Goal: Information Seeking & Learning: Learn about a topic

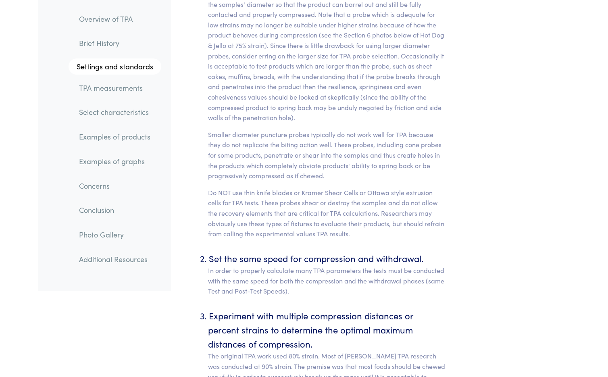
scroll to position [3631, 0]
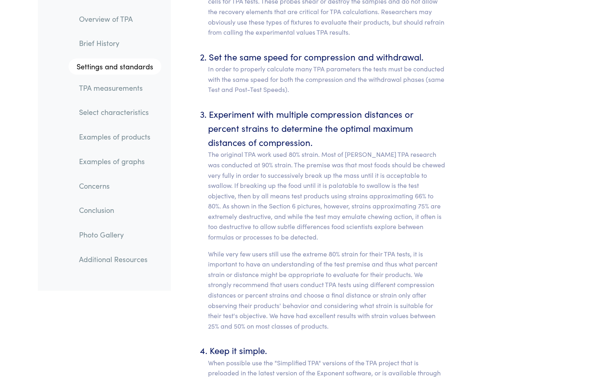
click at [113, 91] on link "TPA measurements" at bounding box center [117, 88] width 89 height 19
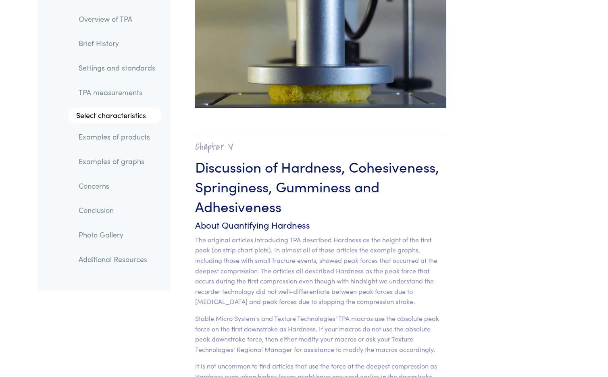
scroll to position [6186, 0]
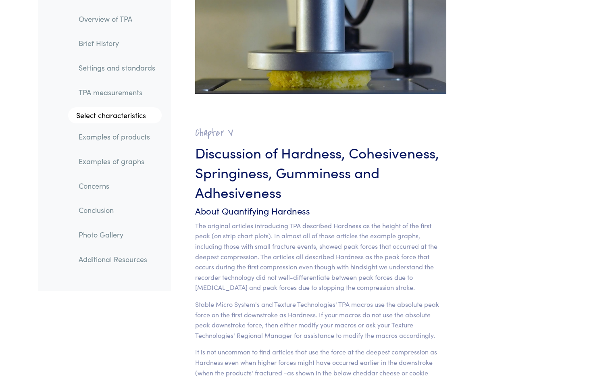
click at [129, 139] on link "Examples of products" at bounding box center [117, 137] width 90 height 19
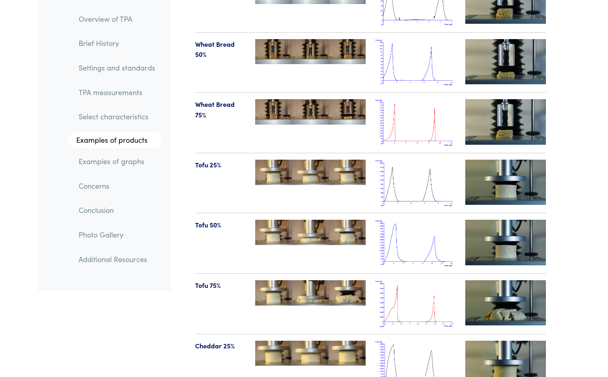
scroll to position [8482, 0]
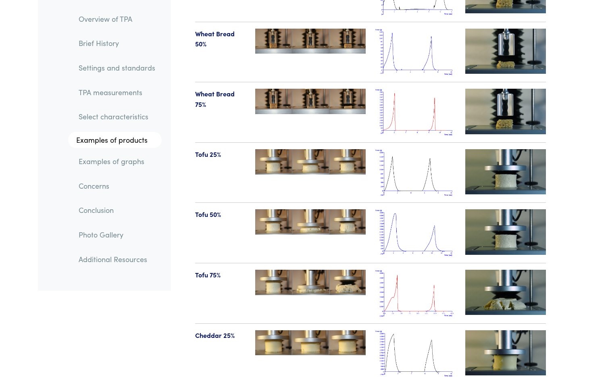
click at [404, 270] on img at bounding box center [416, 293] width 81 height 47
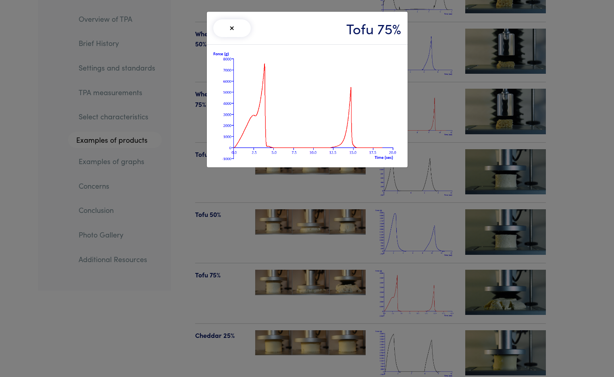
click at [403, 265] on div "× Tofu 75%" at bounding box center [307, 188] width 614 height 377
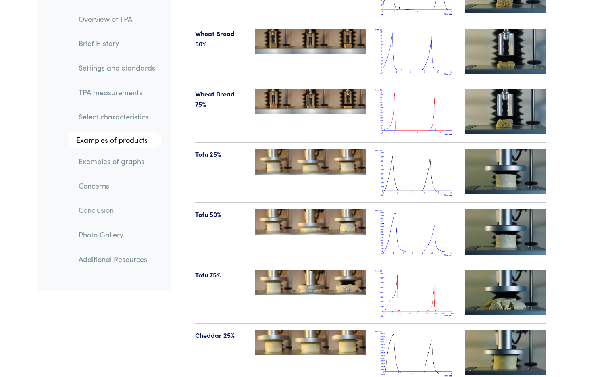
click at [405, 222] on img at bounding box center [416, 232] width 81 height 47
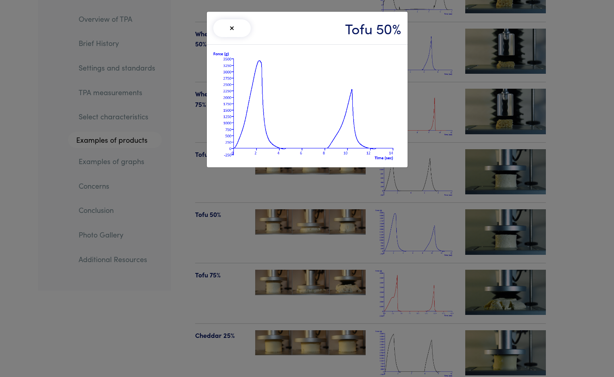
click at [405, 222] on div "× Tofu 50%" at bounding box center [307, 188] width 614 height 377
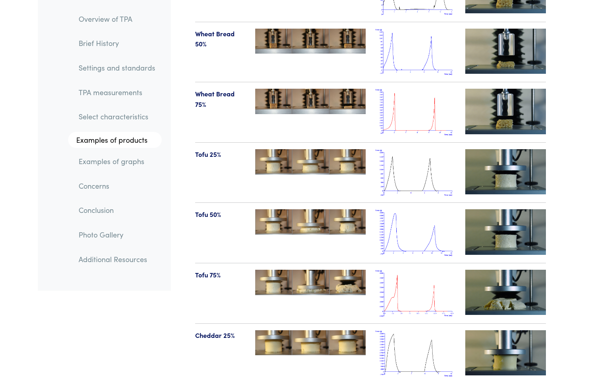
click at [405, 168] on img at bounding box center [416, 172] width 81 height 47
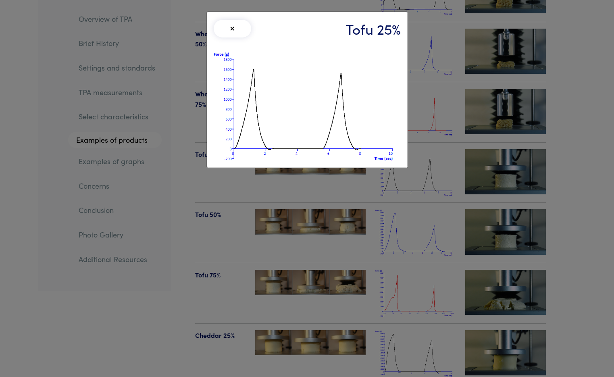
click at [400, 201] on div "× Tofu 25%" at bounding box center [307, 188] width 614 height 377
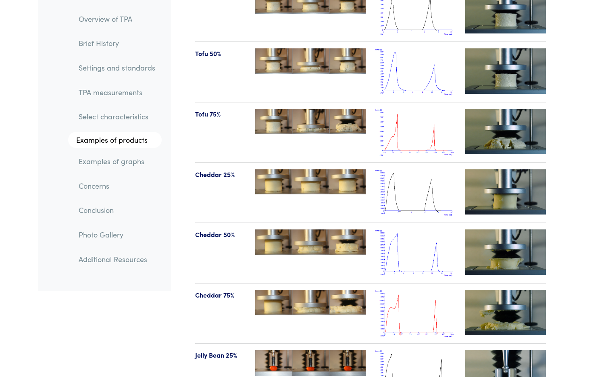
scroll to position [8644, 0]
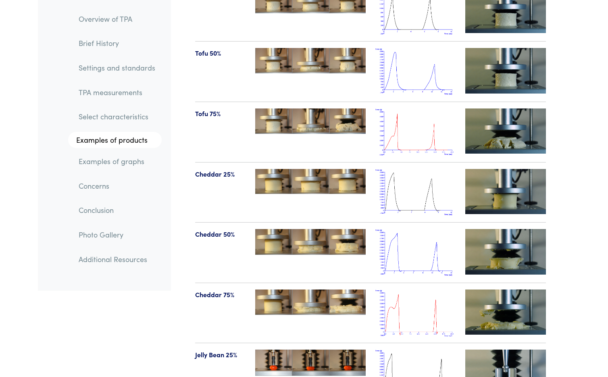
click at [406, 169] on img at bounding box center [416, 192] width 81 height 47
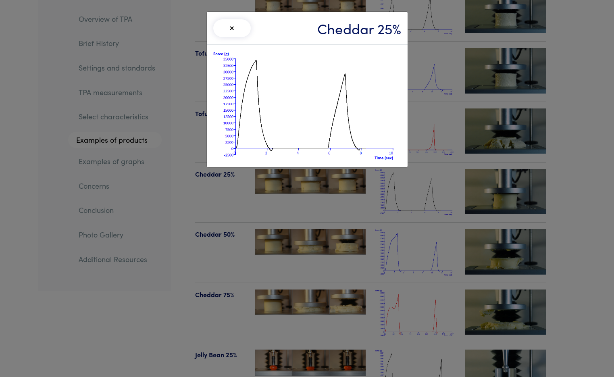
click at [406, 166] on div at bounding box center [307, 106] width 201 height 123
click at [420, 228] on div "× Cheddar 25%" at bounding box center [307, 188] width 614 height 377
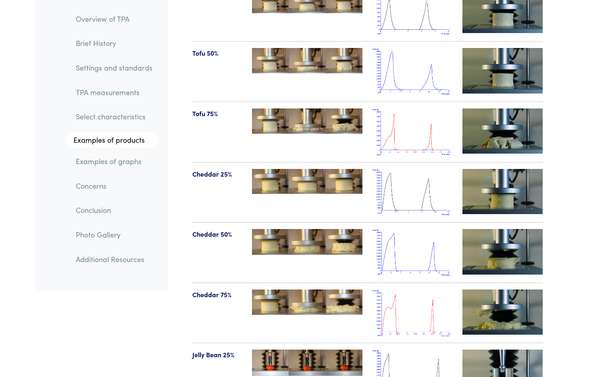
click at [420, 229] on img at bounding box center [412, 252] width 81 height 47
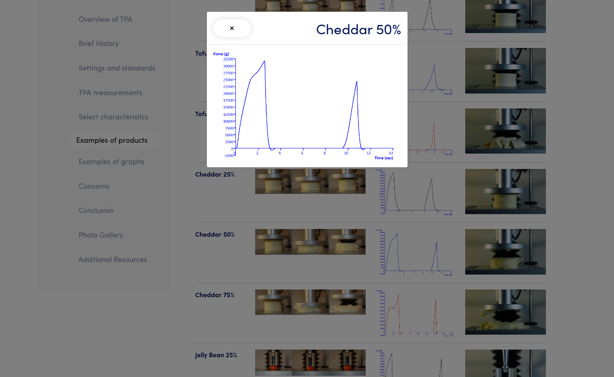
click at [420, 228] on div "× Cheddar 50%" at bounding box center [307, 188] width 614 height 377
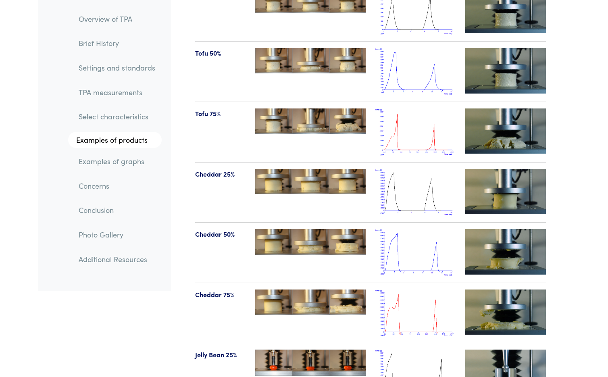
click at [425, 290] on img at bounding box center [416, 313] width 81 height 47
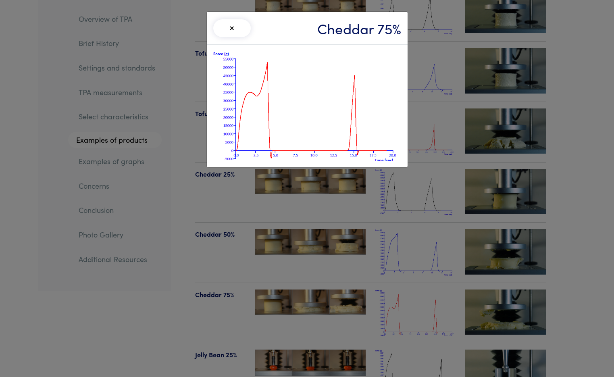
click at [425, 284] on div "× Cheddar 75%" at bounding box center [307, 188] width 614 height 377
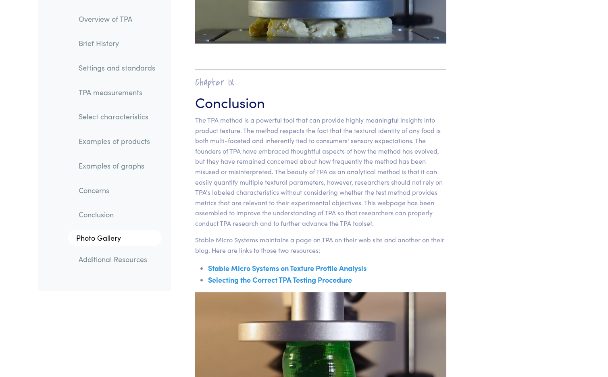
scroll to position [12880, 0]
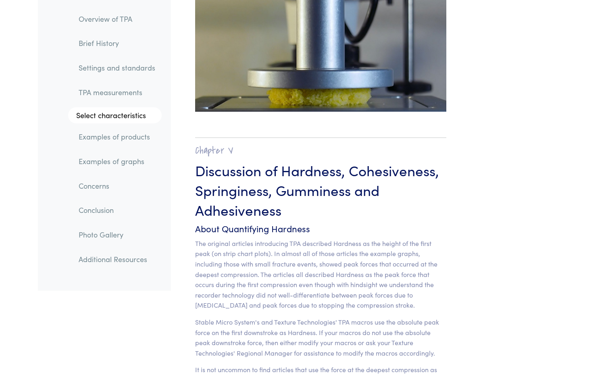
scroll to position [5056, 0]
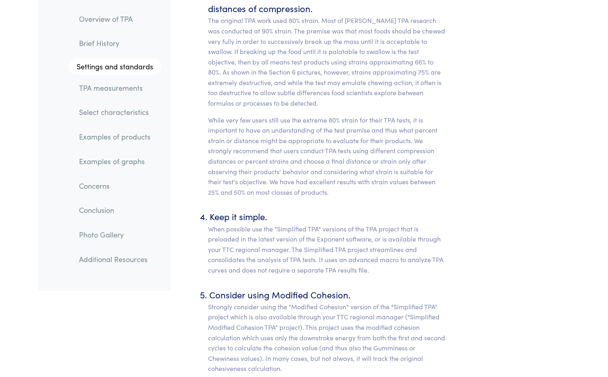
scroll to position [3637, 0]
